Goal: Transaction & Acquisition: Purchase product/service

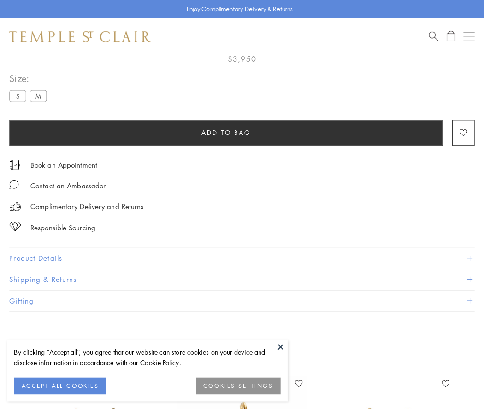
scroll to position [54, 0]
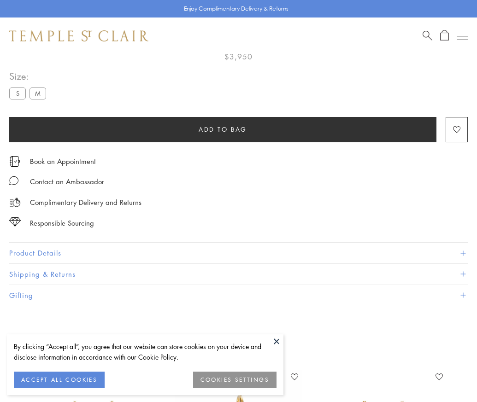
click at [223, 129] on span "Add to bag" at bounding box center [223, 129] width 48 height 10
